Goal: Book appointment/travel/reservation

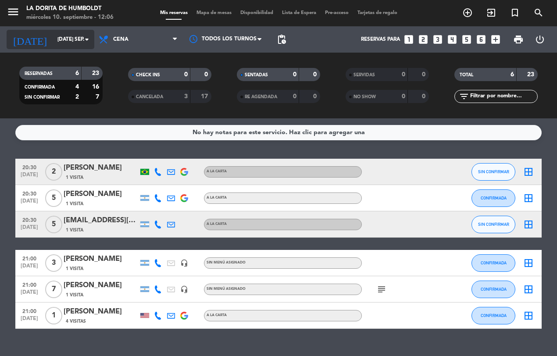
click at [86, 34] on icon "arrow_drop_down" at bounding box center [87, 39] width 11 height 11
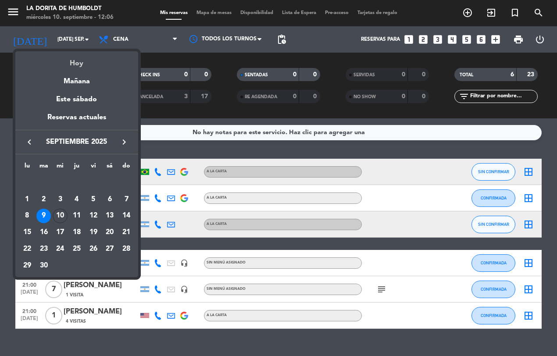
click at [78, 55] on div "Hoy" at bounding box center [76, 60] width 123 height 18
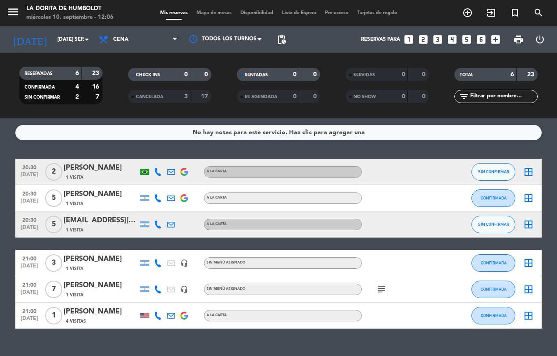
type input "mié. [DATE]"
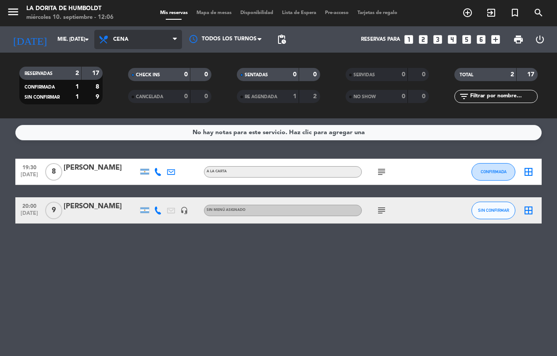
click at [118, 44] on span "Cena" at bounding box center [138, 39] width 88 height 19
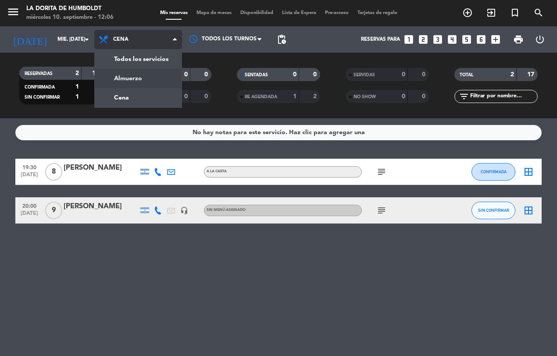
click at [123, 80] on div "menu La [PERSON_NAME] de Humboldt miércoles 10. septiembre - 12:06 Mis reservas…" at bounding box center [278, 59] width 557 height 118
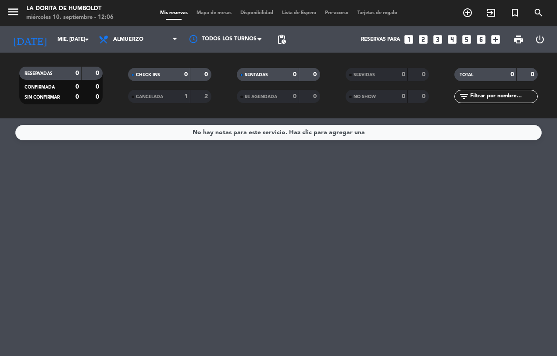
click at [470, 37] on icon "looks_5" at bounding box center [466, 39] width 11 height 11
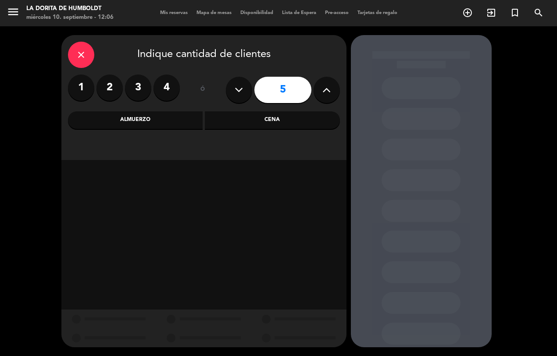
click at [253, 120] on div "Cena" at bounding box center [272, 120] width 135 height 18
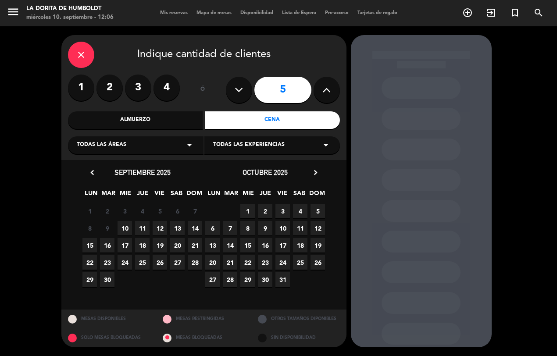
click at [120, 225] on span "10" at bounding box center [125, 228] width 14 height 14
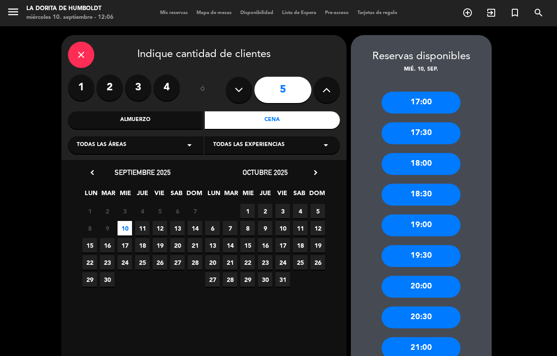
click at [426, 289] on div "20:00" at bounding box center [421, 287] width 79 height 22
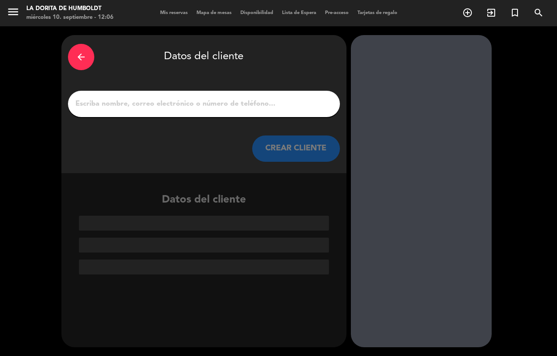
click at [264, 100] on input "1" at bounding box center [204, 104] width 259 height 12
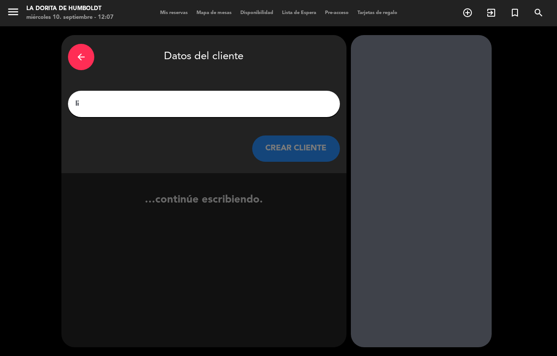
type input "l"
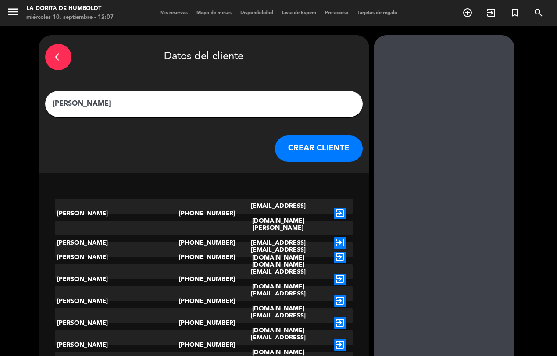
type input "[PERSON_NAME]"
click at [276, 148] on button "CREAR CLIENTE" at bounding box center [319, 149] width 88 height 26
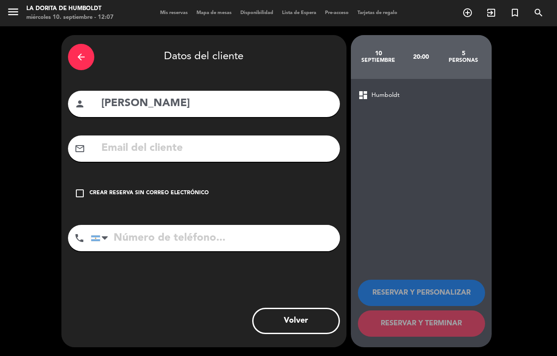
click at [255, 230] on input "tel" at bounding box center [215, 238] width 249 height 26
type input "1167831546"
click at [75, 192] on icon "check_box_outline_blank" at bounding box center [80, 193] width 11 height 11
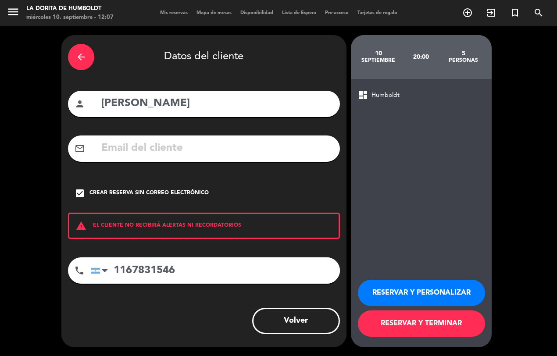
click at [458, 315] on button "RESERVAR Y TERMINAR" at bounding box center [421, 324] width 127 height 26
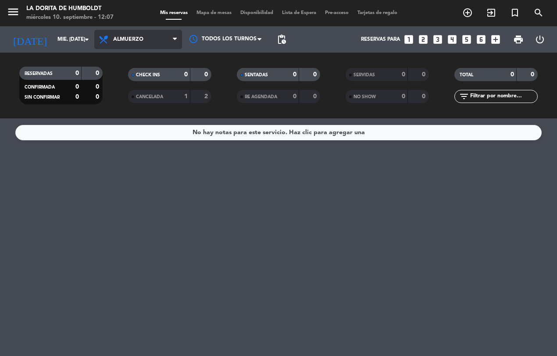
click at [168, 30] on span "Almuerzo" at bounding box center [138, 39] width 88 height 19
click at [154, 91] on div "menu La [PERSON_NAME] de Humboldt miércoles 10. septiembre - 12:07 Mis reservas…" at bounding box center [278, 59] width 557 height 118
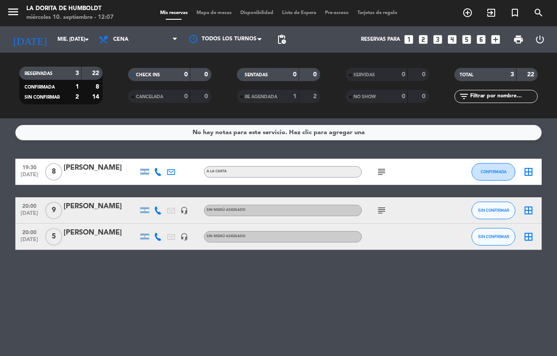
click at [415, 237] on div at bounding box center [401, 237] width 79 height 26
click at [129, 239] on div at bounding box center [101, 242] width 75 height 7
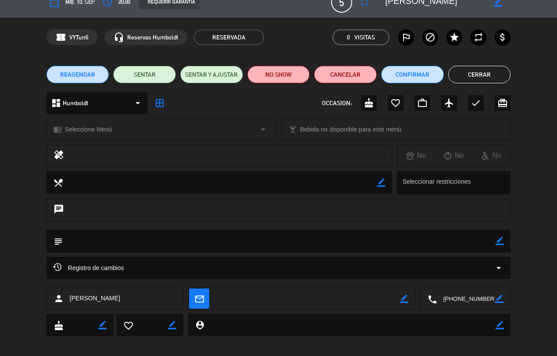
scroll to position [19, 0]
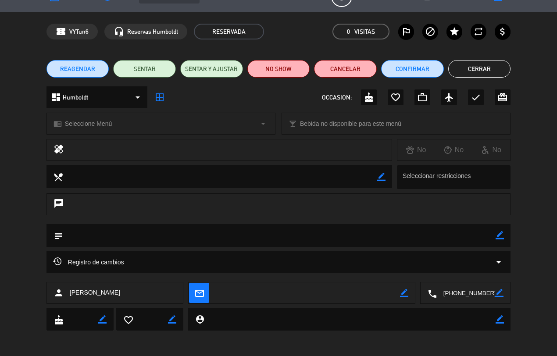
click at [185, 233] on textarea at bounding box center [279, 235] width 433 height 22
click at [498, 235] on icon "border_color" at bounding box center [500, 235] width 8 height 8
click at [151, 229] on textarea at bounding box center [279, 235] width 433 height 22
type textarea "quiere mesa 15"
click at [545, 197] on div "chat" at bounding box center [278, 208] width 557 height 31
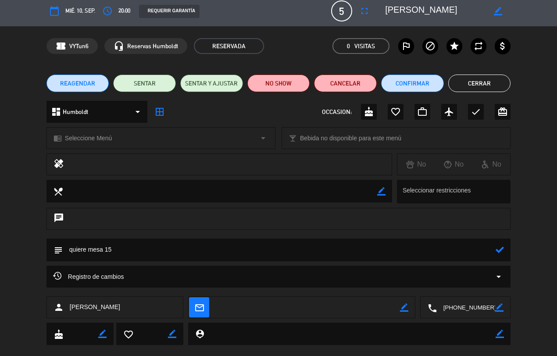
scroll to position [0, 0]
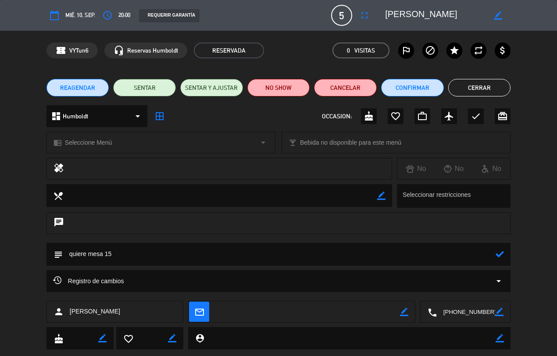
click at [492, 89] on button "Cerrar" at bounding box center [479, 88] width 63 height 18
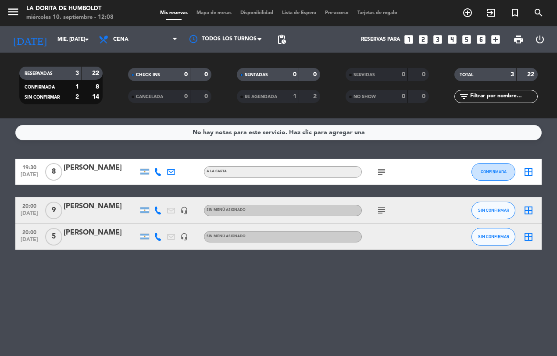
click at [370, 237] on div at bounding box center [401, 237] width 79 height 26
click at [99, 239] on div at bounding box center [101, 242] width 75 height 7
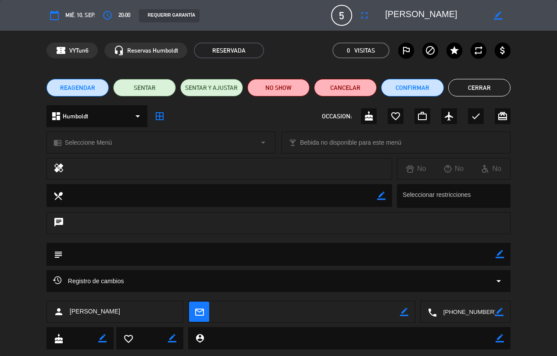
scroll to position [19, 0]
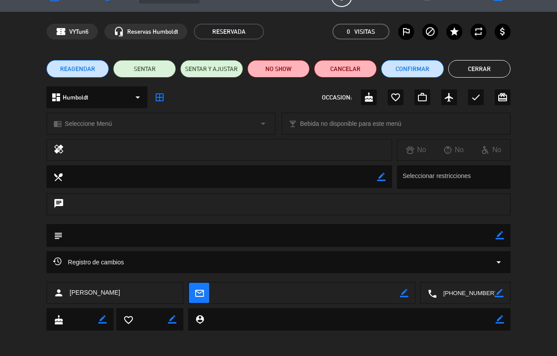
click at [167, 234] on textarea at bounding box center [279, 235] width 433 height 22
click at [128, 231] on textarea at bounding box center [279, 235] width 433 height 22
click at [126, 237] on textarea at bounding box center [279, 235] width 433 height 22
click at [497, 232] on icon "border_color" at bounding box center [500, 235] width 8 height 8
type textarea "quiere mesa 15"
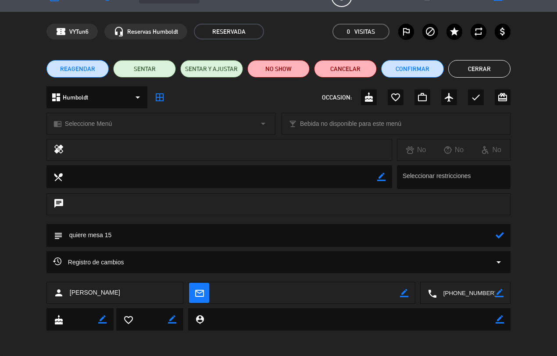
click at [363, 347] on div "calendar_today mié. 10, sep. access_time 20:00 REQUERIR GARANTÍA 5 [PERSON_NAME…" at bounding box center [278, 178] width 557 height 356
click at [398, 71] on button "Confirmar" at bounding box center [412, 69] width 63 height 18
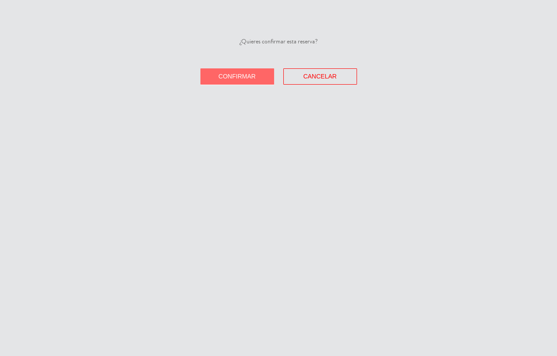
click at [248, 80] on button "Confirmar" at bounding box center [238, 76] width 74 height 16
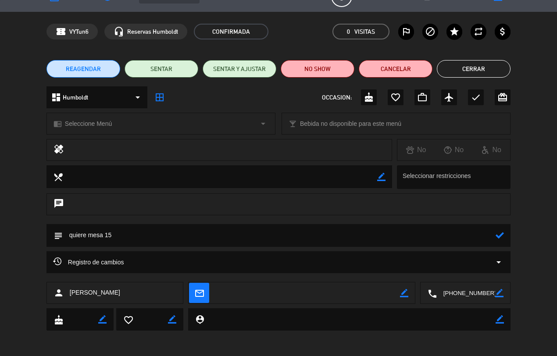
scroll to position [0, 0]
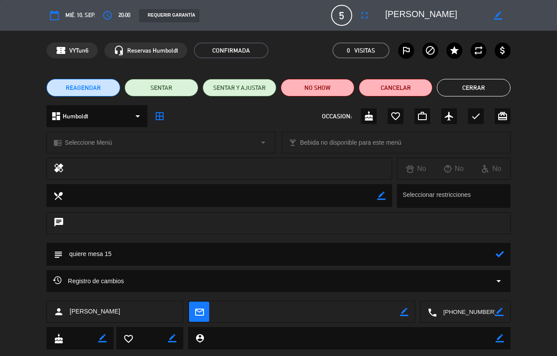
click at [34, 55] on div "confirmation_number VYTun6 headset_mic Reservas Humboldt CONFIRMADA 0 Visitas o…" at bounding box center [278, 50] width 557 height 39
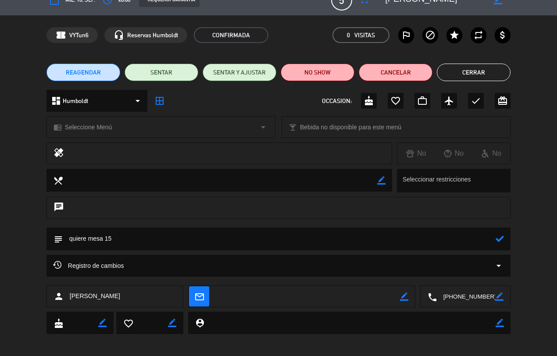
scroll to position [19, 0]
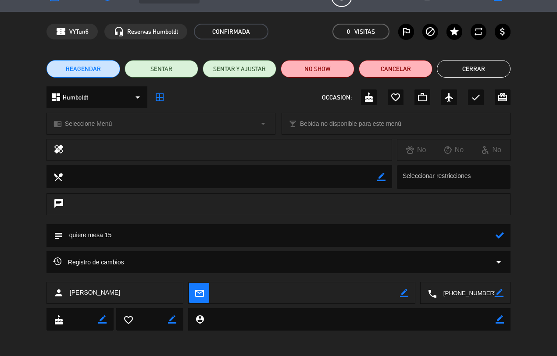
click at [556, 256] on div "Registro de cambios arrow_drop_down" at bounding box center [278, 266] width 557 height 31
click at [45, 235] on div "subject" at bounding box center [278, 237] width 557 height 27
